Goal: Consume media (video, audio)

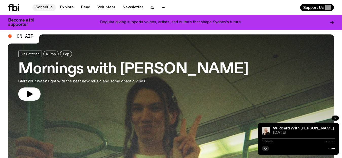
scroll to position [3, 0]
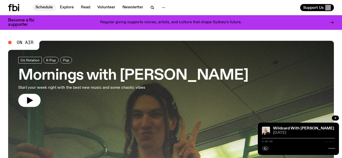
click at [43, 8] on link "Schedule" at bounding box center [43, 7] width 23 height 7
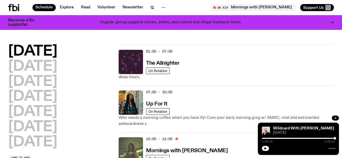
scroll to position [63, 0]
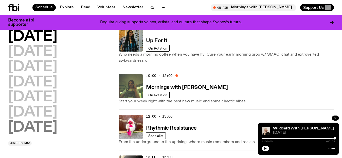
click at [42, 126] on h2 "[DATE]" at bounding box center [32, 128] width 49 height 14
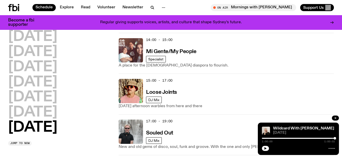
scroll to position [310, 0]
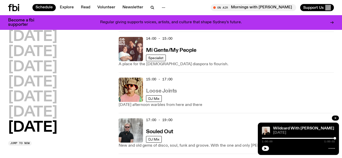
click at [169, 90] on h3 "Loose Joints" at bounding box center [161, 91] width 31 height 5
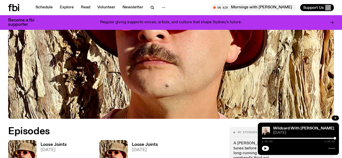
scroll to position [172, 0]
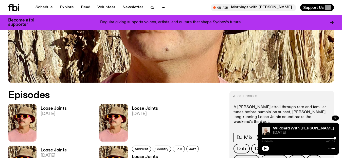
click at [51, 108] on h3 "Loose Joints" at bounding box center [54, 109] width 26 height 4
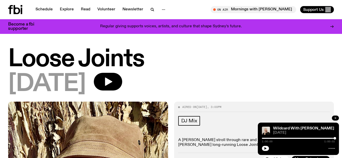
click at [336, 119] on icon "button" at bounding box center [335, 119] width 2 height 2
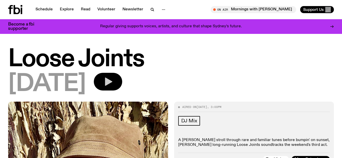
click at [112, 82] on icon "button" at bounding box center [108, 82] width 7 height 8
